Goal: Task Accomplishment & Management: Complete application form

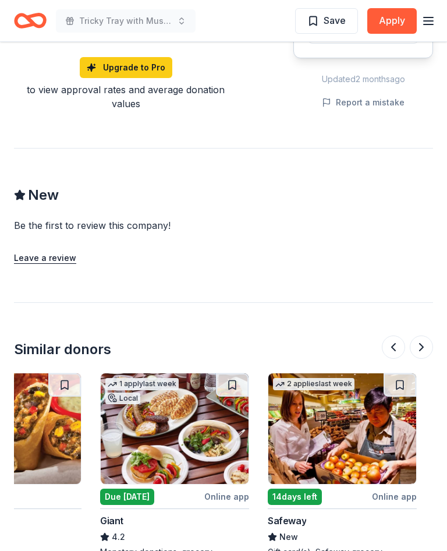
scroll to position [0, 250]
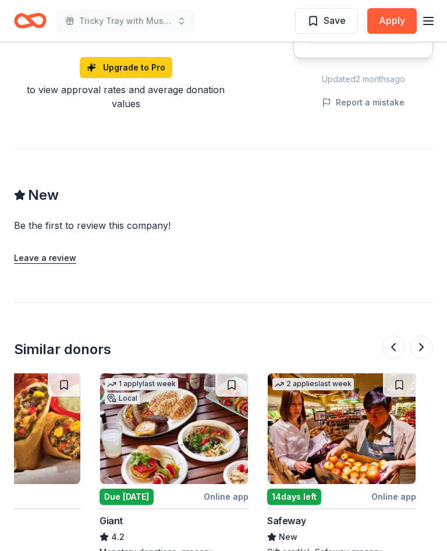
click at [180, 396] on img at bounding box center [174, 428] width 148 height 111
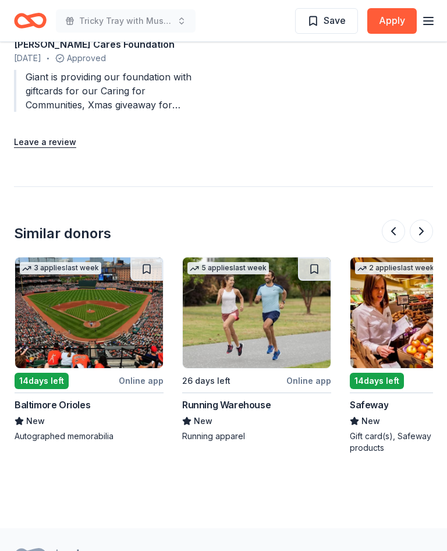
scroll to position [0, 503]
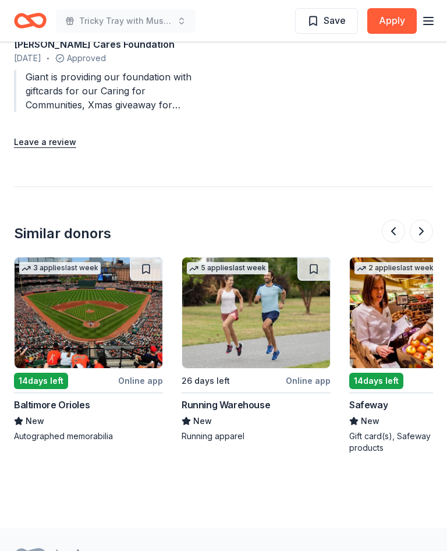
click at [91, 278] on img at bounding box center [89, 312] width 148 height 111
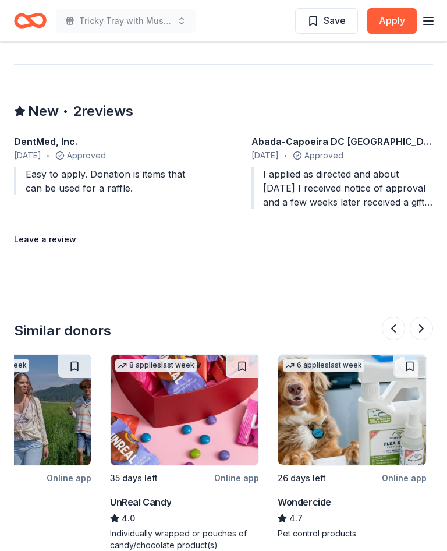
scroll to position [0, 240]
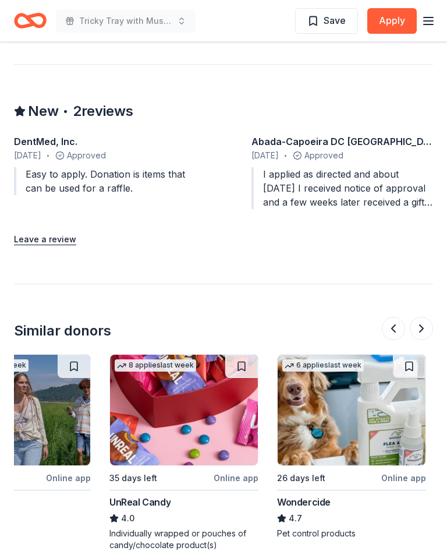
click at [189, 377] on img at bounding box center [184, 410] width 148 height 111
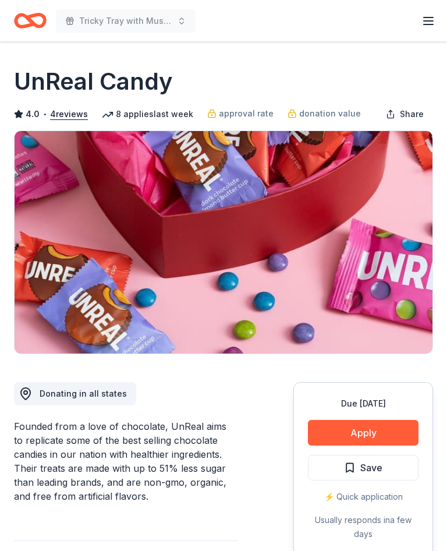
click at [352, 432] on button "Apply" at bounding box center [363, 433] width 111 height 26
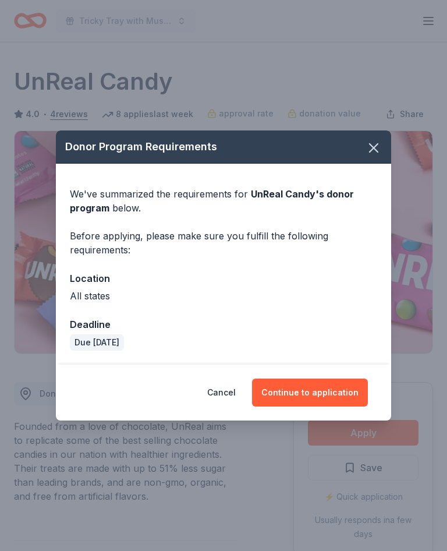
click at [324, 394] on button "Continue to application" at bounding box center [310, 392] width 116 height 28
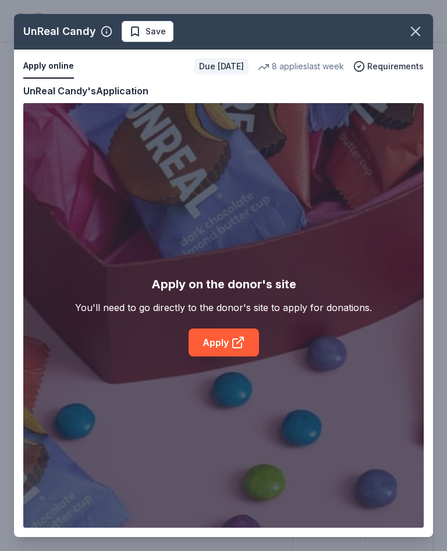
click at [241, 344] on icon at bounding box center [237, 343] width 9 height 9
